Goal: Task Accomplishment & Management: Use online tool/utility

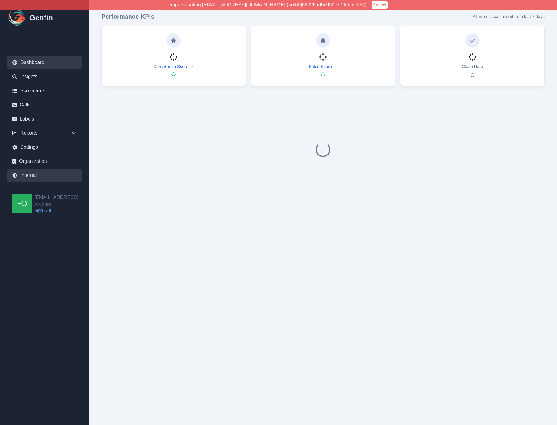
click at [34, 173] on link "Internal" at bounding box center [44, 175] width 74 height 12
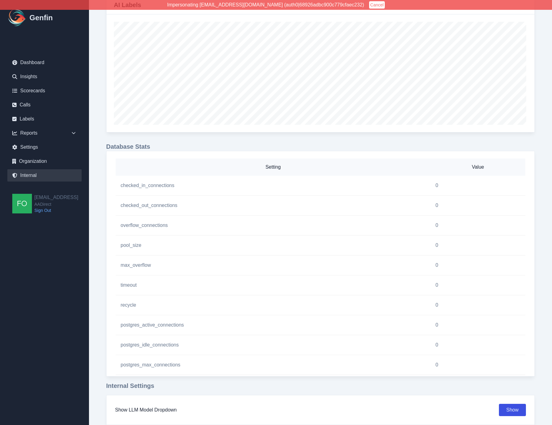
select select "paid"
select select "7"
select select "paid"
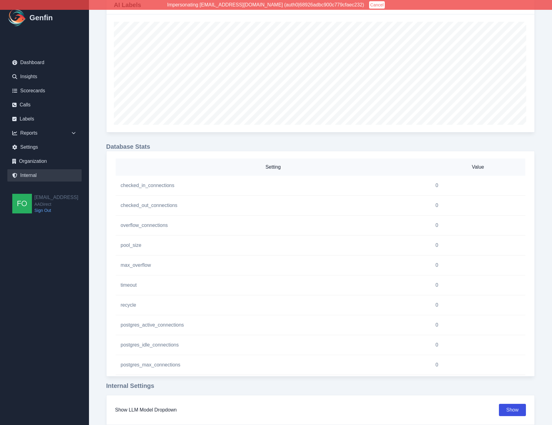
select select "7"
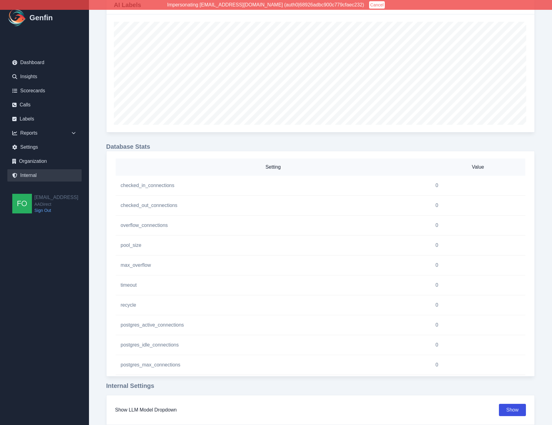
select select "7"
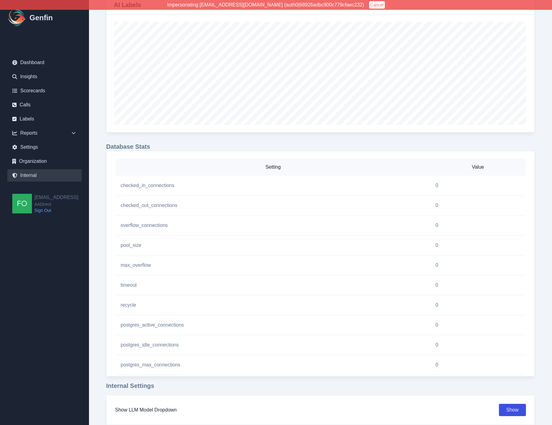
select select "7"
select select "paid"
select select "7"
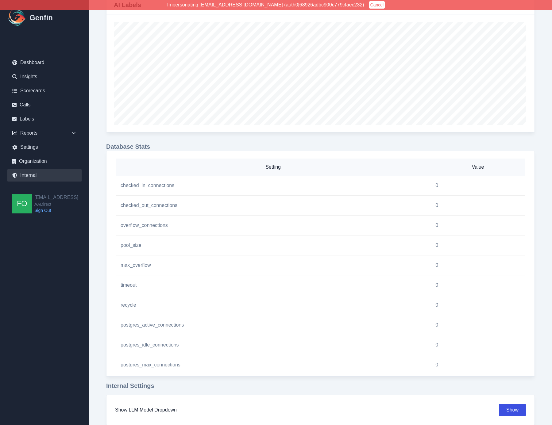
select select "7"
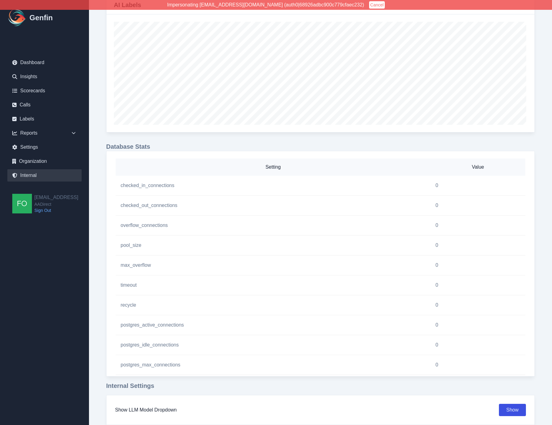
select select "7"
select select "paid"
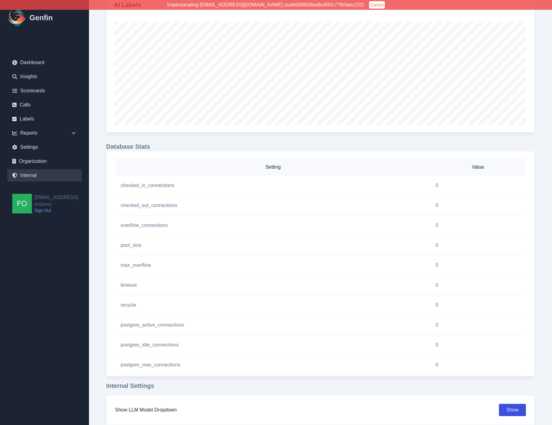
select select "7"
select select "paid"
select select "7"
select select "paid"
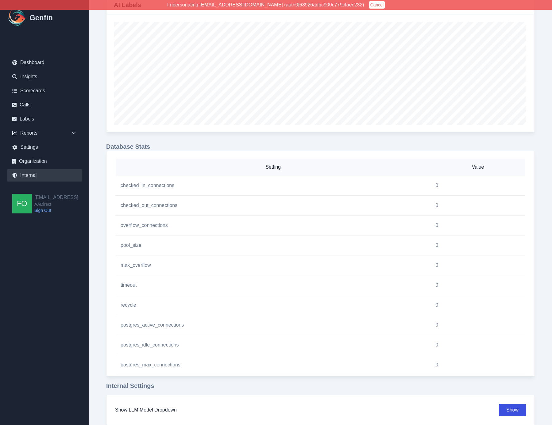
select select "7"
select select "paid"
select select "7"
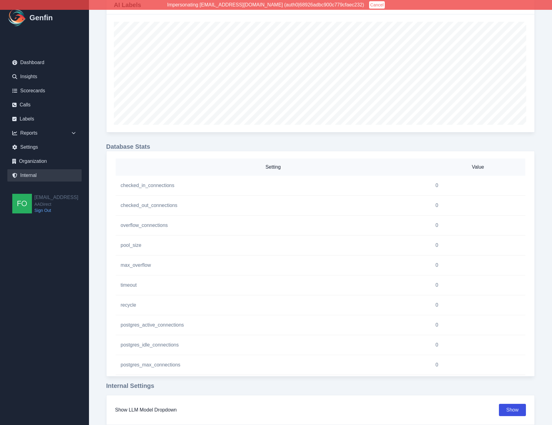
select select "7"
select select "paid"
select select "7"
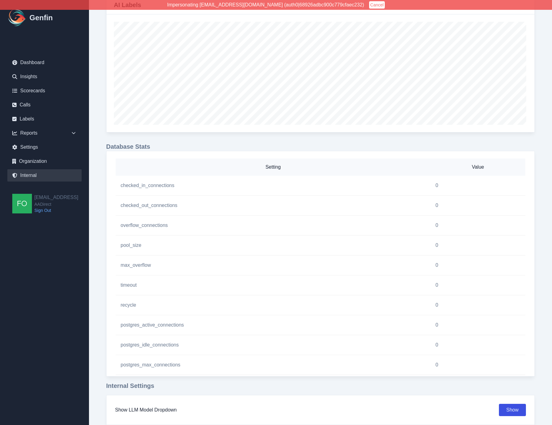
select select "paid"
select select "7"
select select "paid"
select select "7"
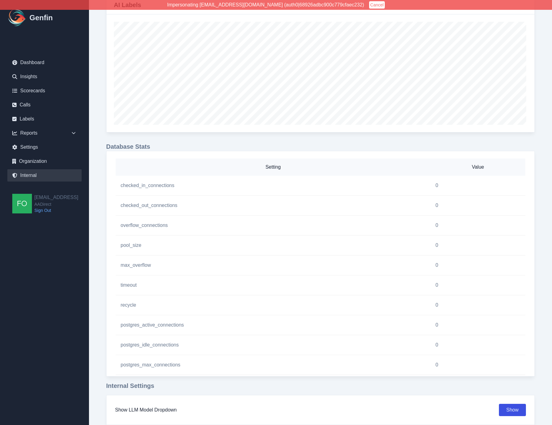
select select "paid"
select select "7"
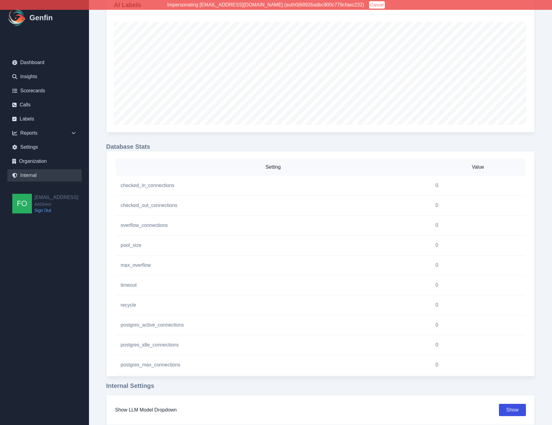
select select "7"
select select "paid"
select select "7"
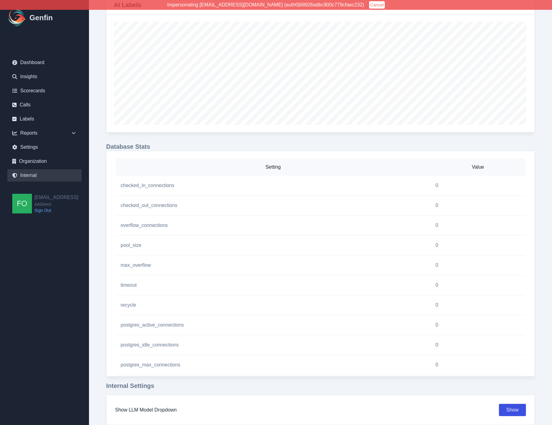
select select "7"
select select "paid"
select select "7"
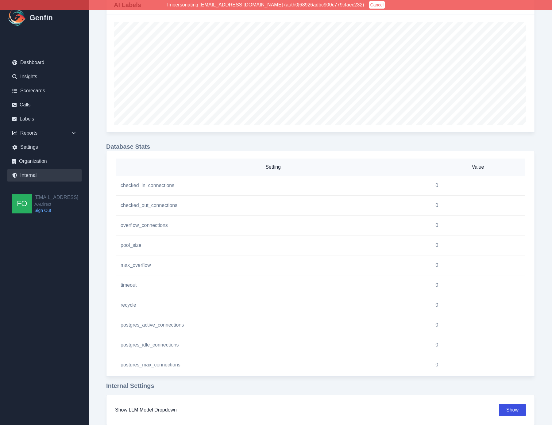
select select "7"
select select "paid"
select select "7"
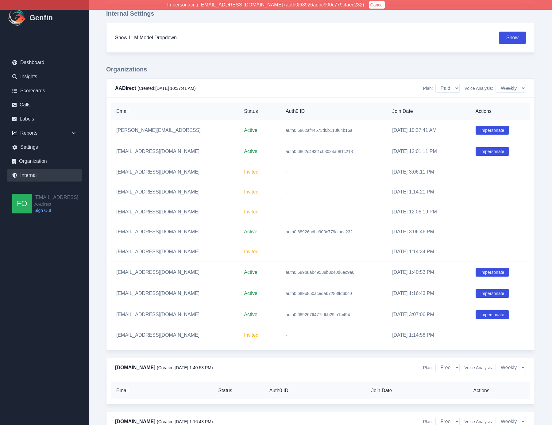
scroll to position [2051, 0]
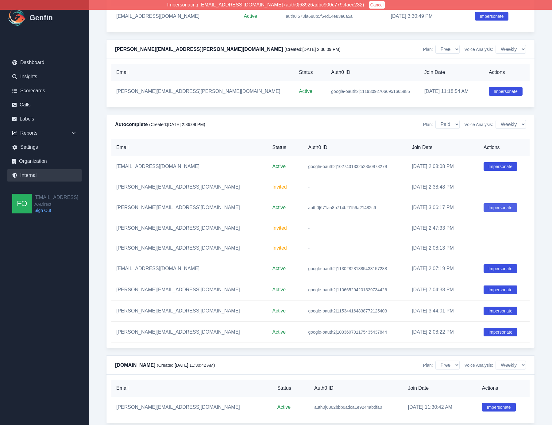
click at [487, 212] on button "Impersonate" at bounding box center [501, 207] width 34 height 9
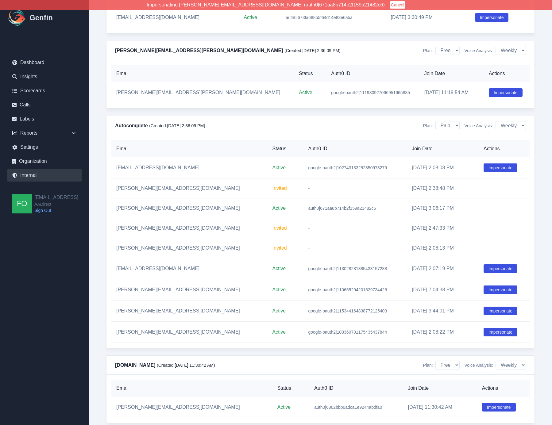
scroll to position [2052, 0]
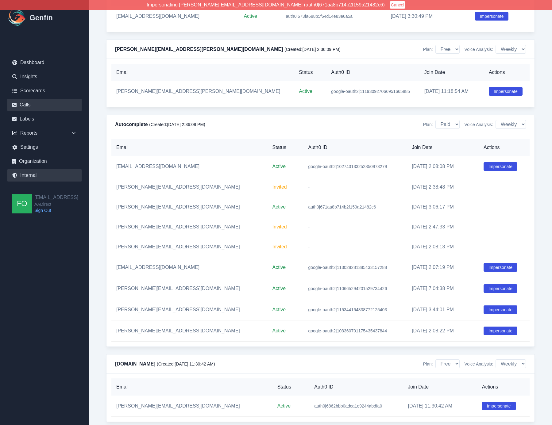
click at [37, 105] on link "Calls" at bounding box center [44, 105] width 74 height 12
